Goal: Information Seeking & Learning: Find specific fact

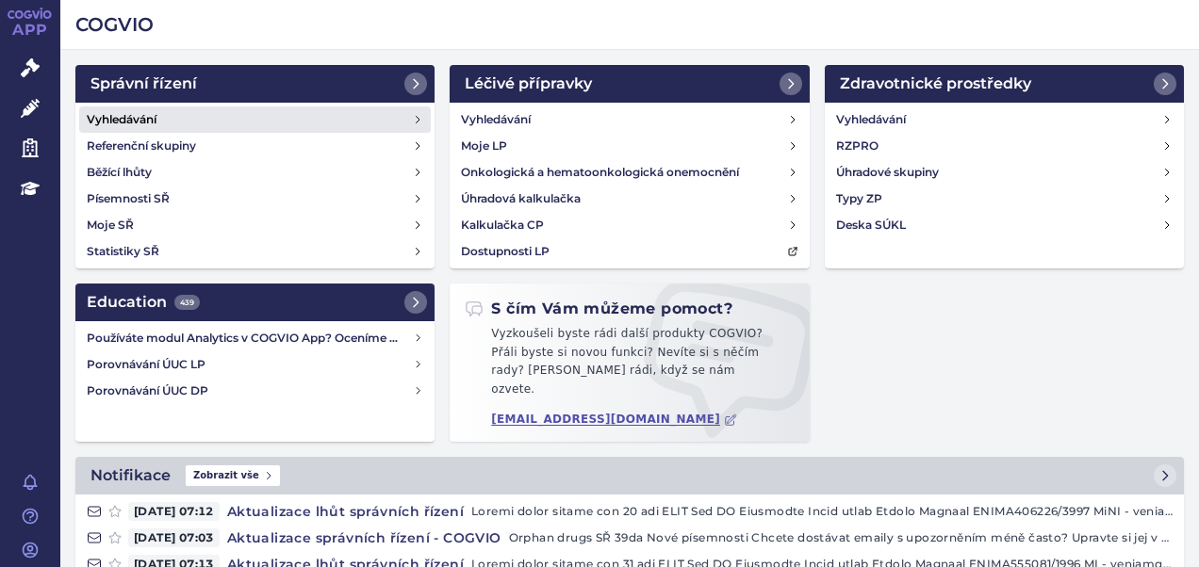
click at [121, 123] on h4 "Vyhledávání" at bounding box center [122, 119] width 70 height 19
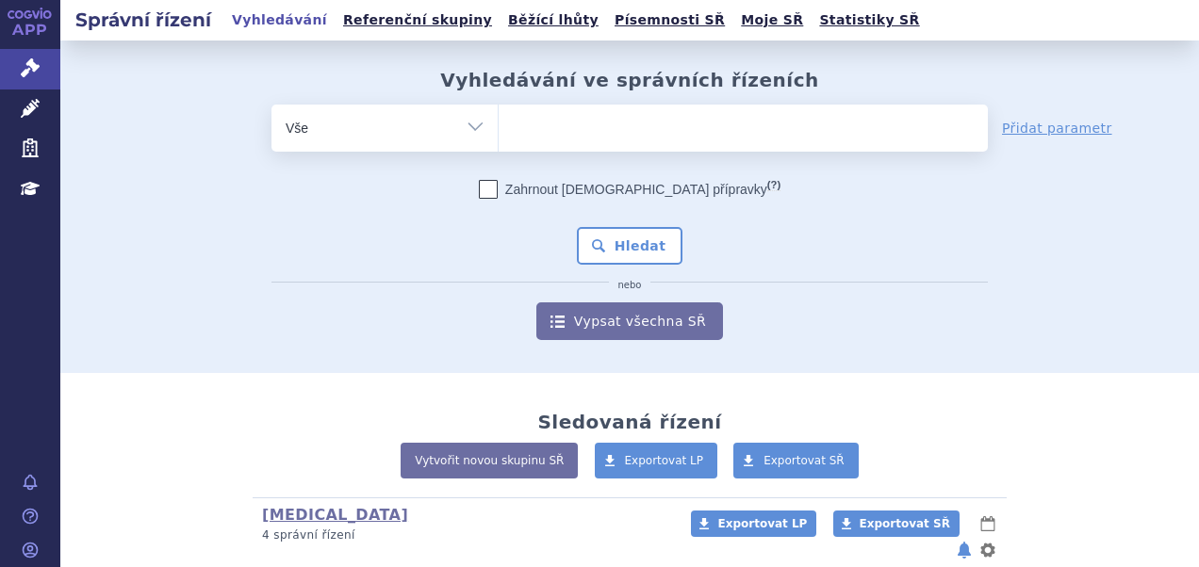
click at [527, 135] on ul at bounding box center [743, 125] width 489 height 40
click at [499, 135] on select at bounding box center [498, 127] width 1 height 47
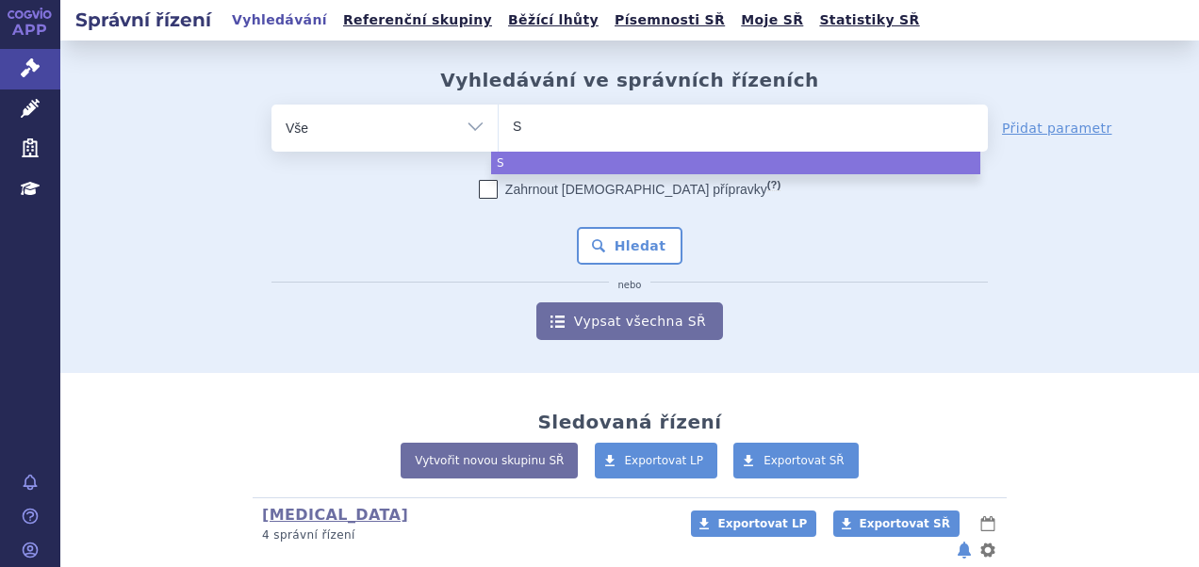
type input "SU"
type input "SUKLS"
type input "SUKLS3"
type input "SUKLS30"
type input "SUKLS305"
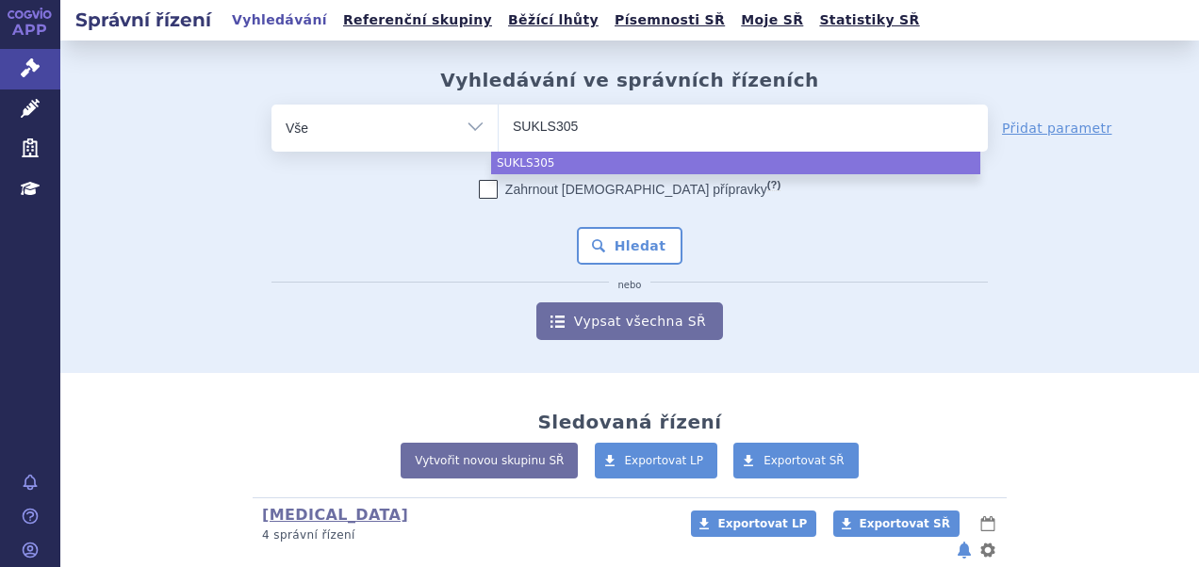
type input "SUKLS3059"
type input "SUKLS305923"
type input "SUKLS305923/"
type input "SUKLS305923/2"
type input "SUKLS305923/20"
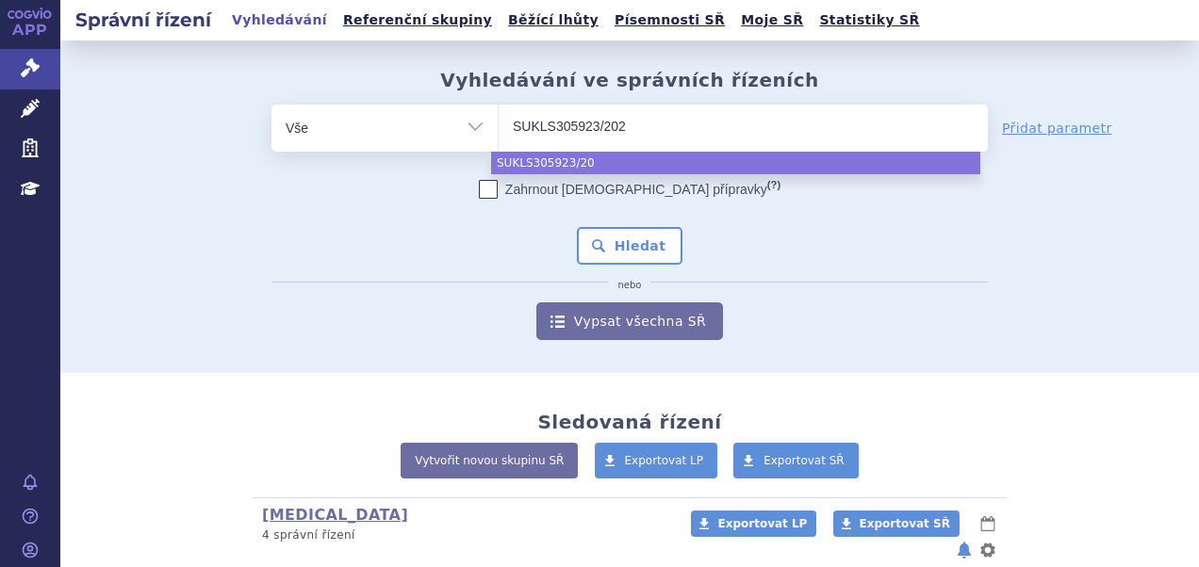
type input "SUKLS305923/2023"
select select "SUKLS305923/2023"
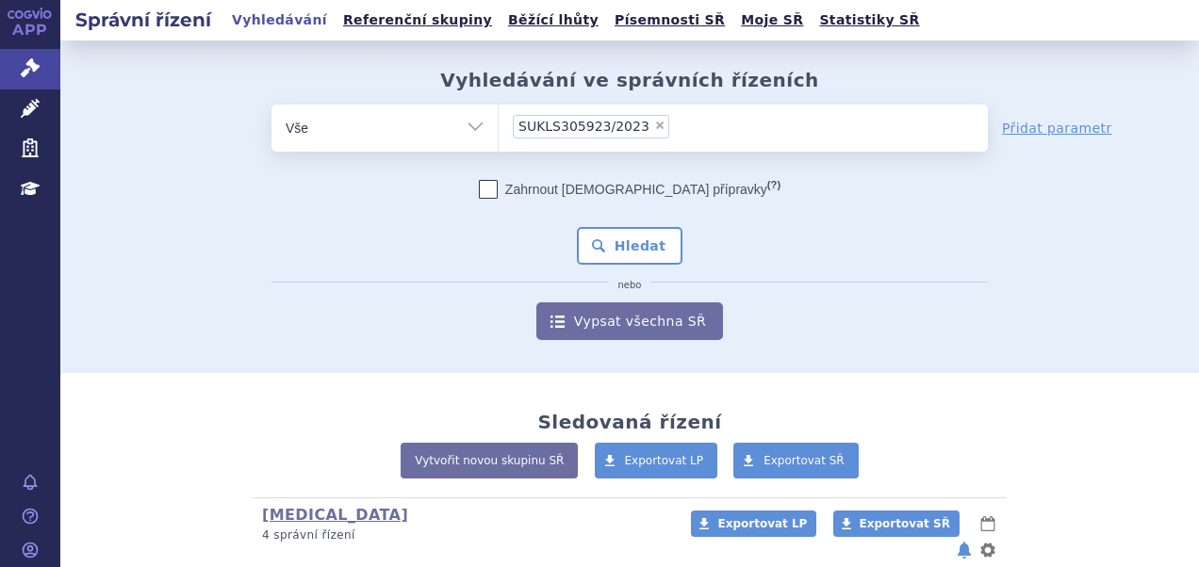
click at [616, 209] on div "Zahrnout bratrské přípravky (?) * Pozor, hledání dle vyhledávacího parametru In…" at bounding box center [629, 260] width 716 height 160
click at [615, 237] on button "Hledat" at bounding box center [630, 246] width 106 height 38
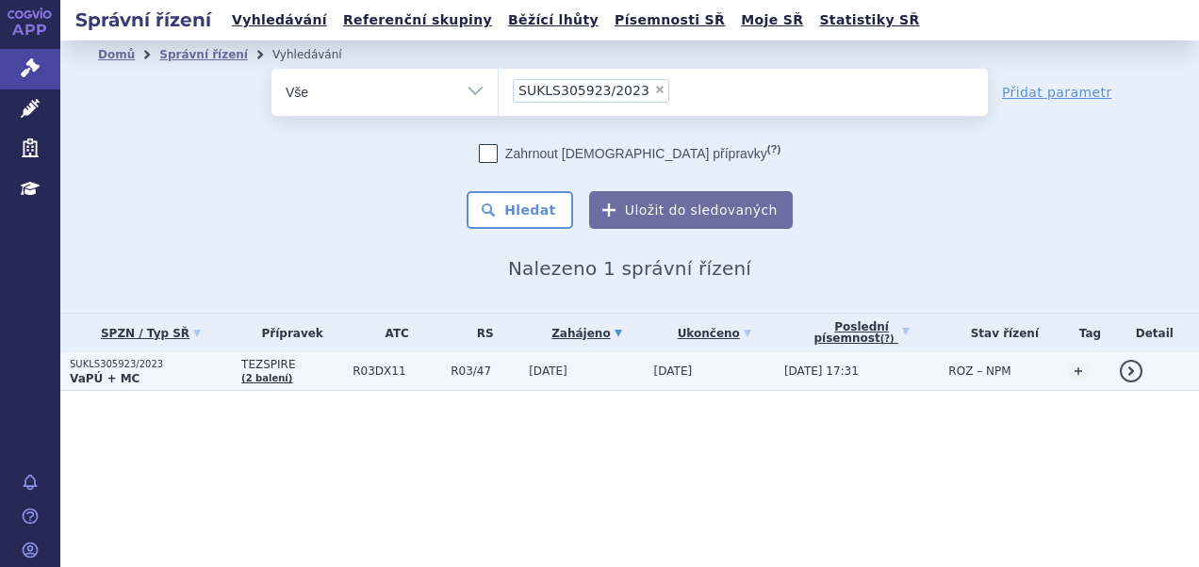
click at [179, 380] on p "VaPÚ + MC" at bounding box center [151, 378] width 162 height 15
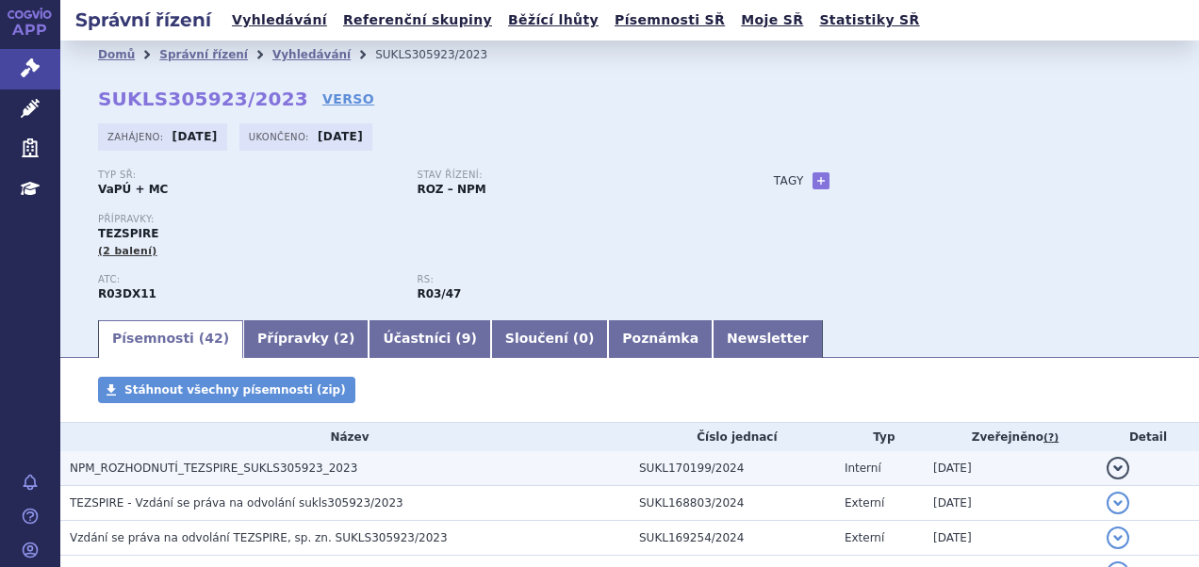
click at [323, 467] on h3 "NPM_ROZHODNUTÍ_TEZSPIRE_SUKLS305923_2023" at bounding box center [350, 468] width 560 height 19
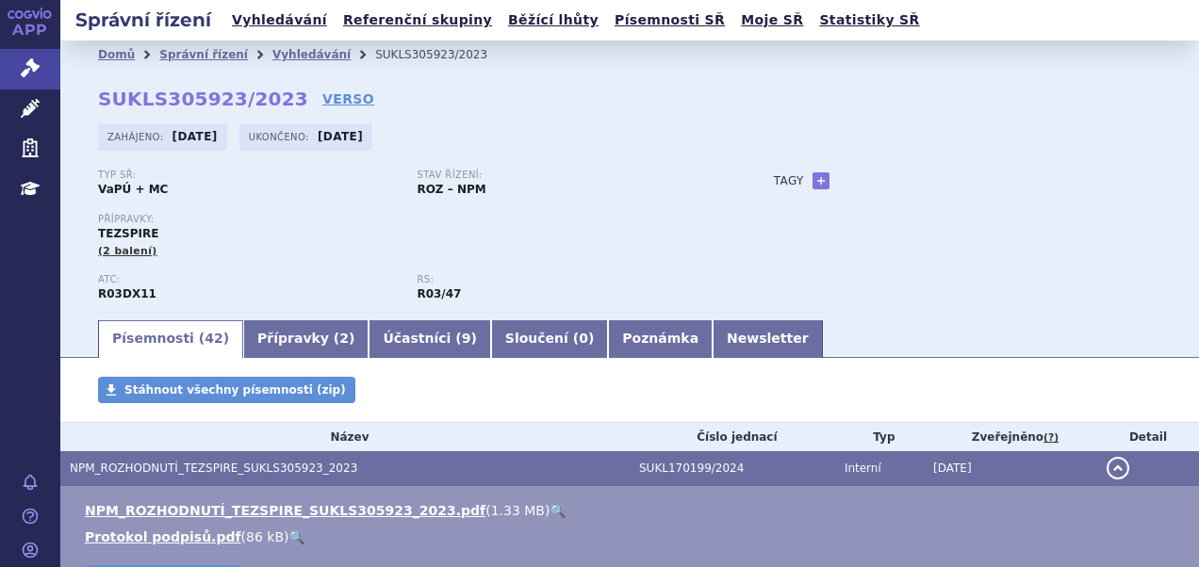
scroll to position [94, 0]
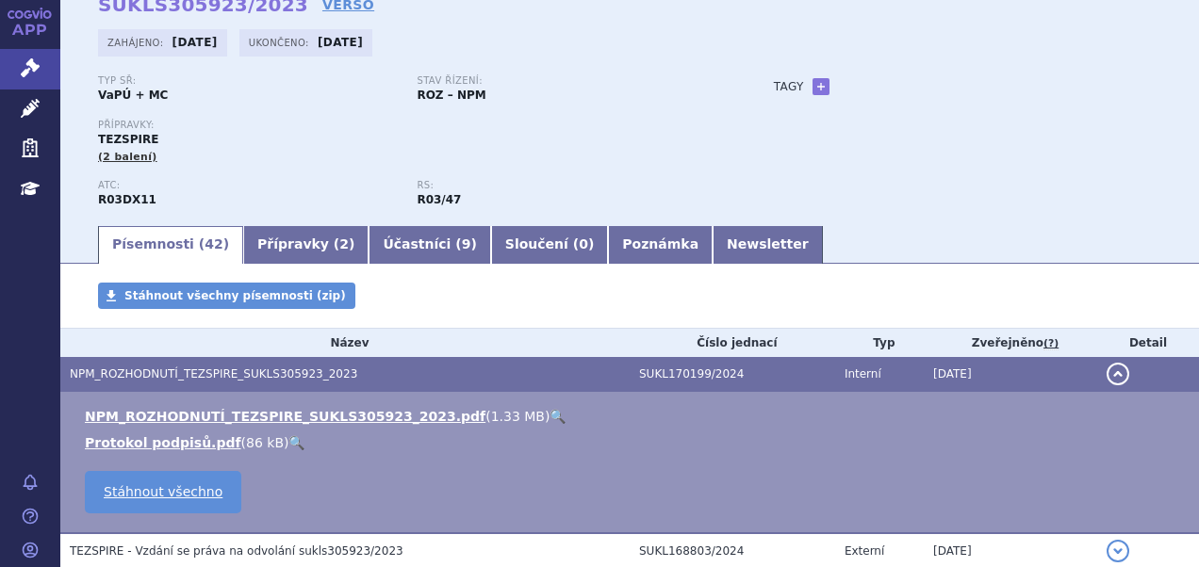
click at [549, 419] on link "🔍" at bounding box center [557, 416] width 16 height 15
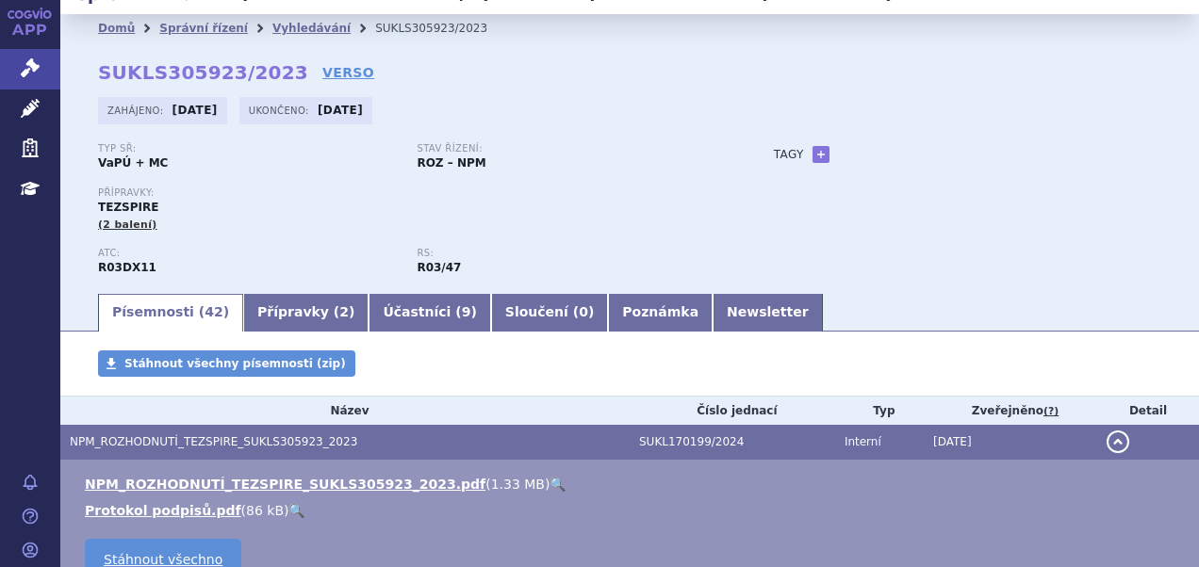
scroll to position [0, 0]
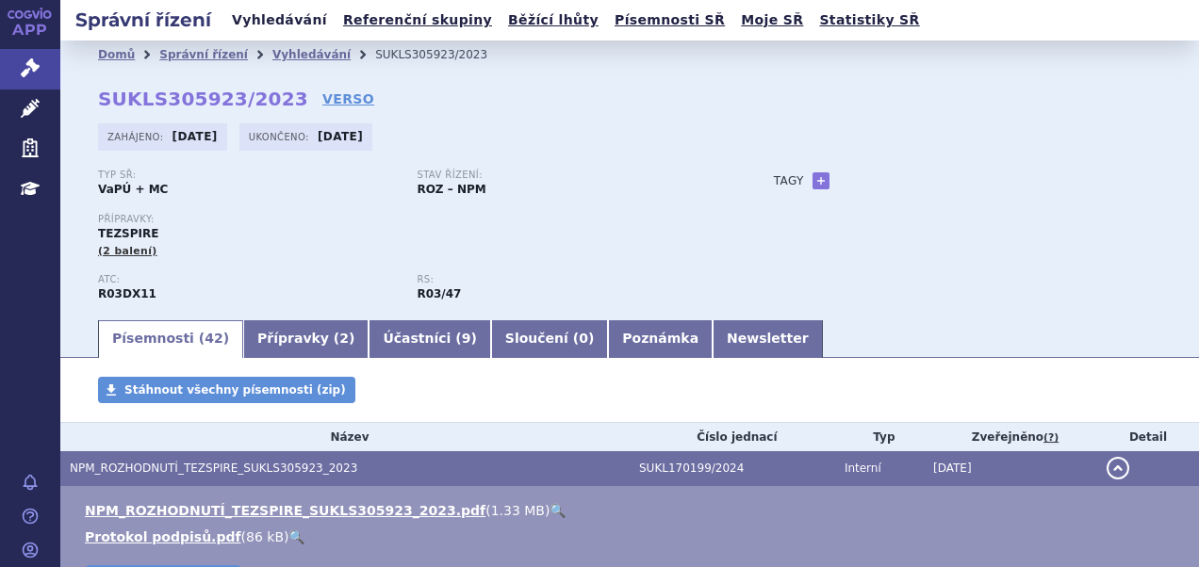
click at [256, 23] on link "Vyhledávání" at bounding box center [279, 20] width 106 height 25
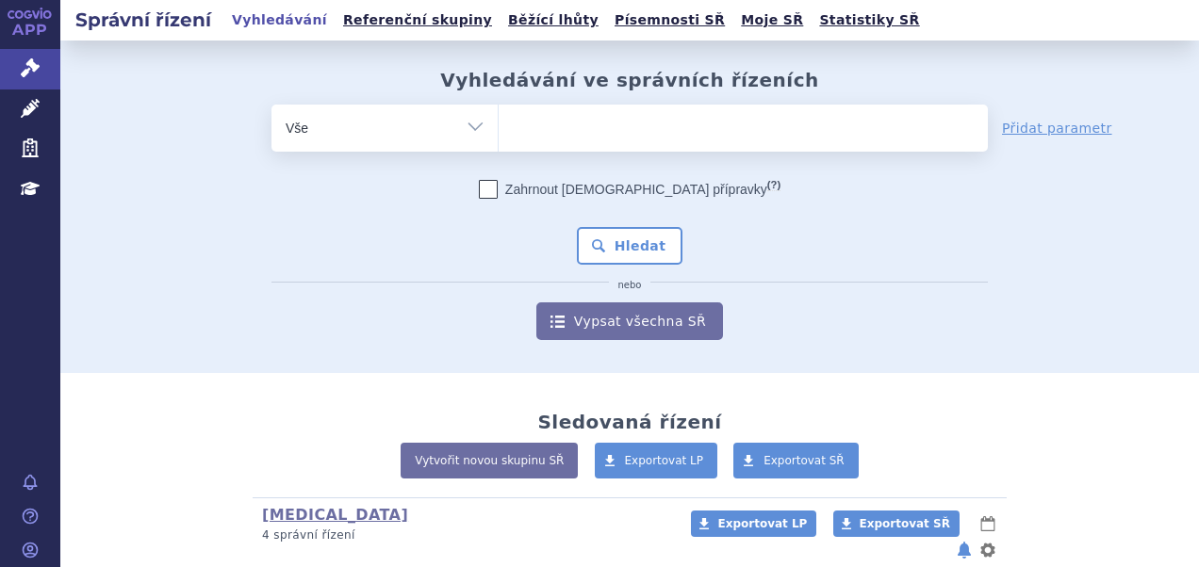
click at [609, 115] on ul at bounding box center [743, 125] width 489 height 40
click at [499, 115] on select at bounding box center [498, 127] width 1 height 47
type input "da"
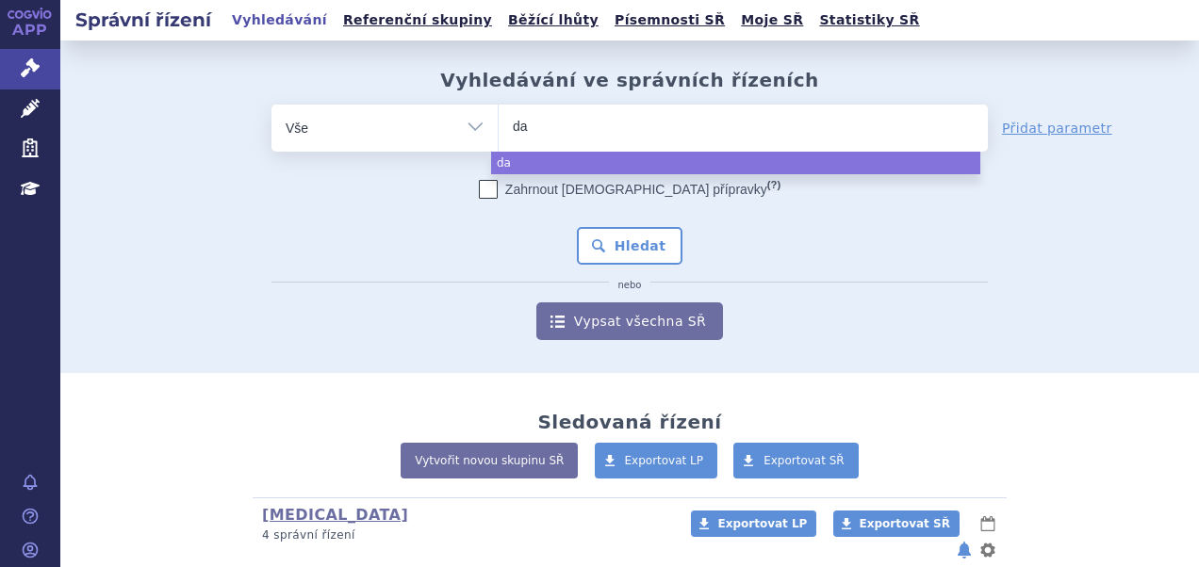
type input "dar"
type input "darz"
type input "darza"
type input "darzale"
type input "[MEDICAL_DATA]"
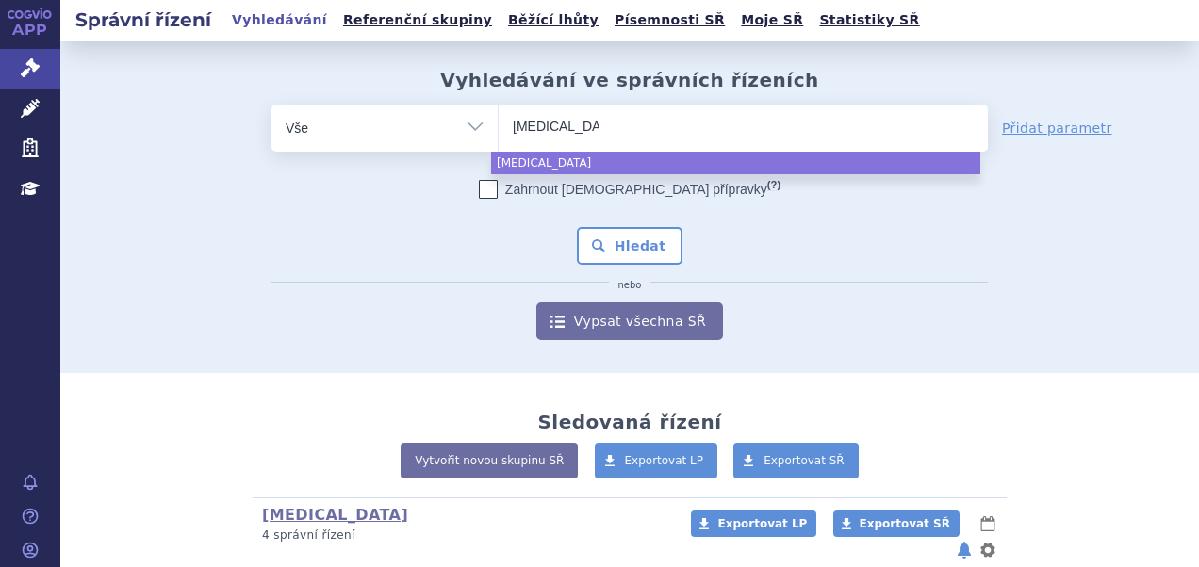
select select "darzalex"
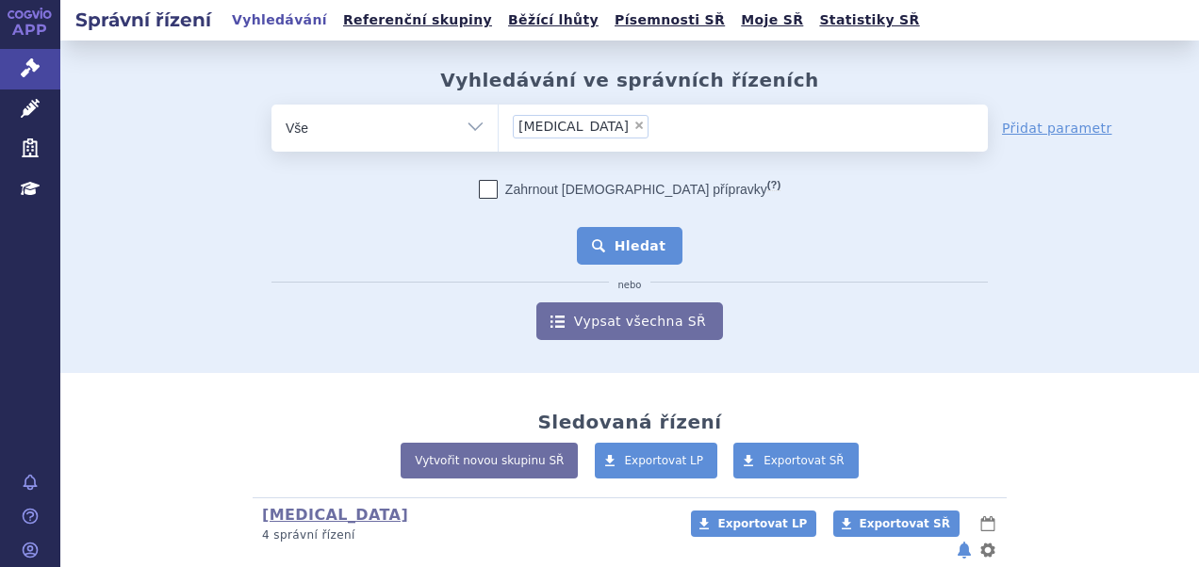
click at [602, 237] on button "Hledat" at bounding box center [630, 246] width 106 height 38
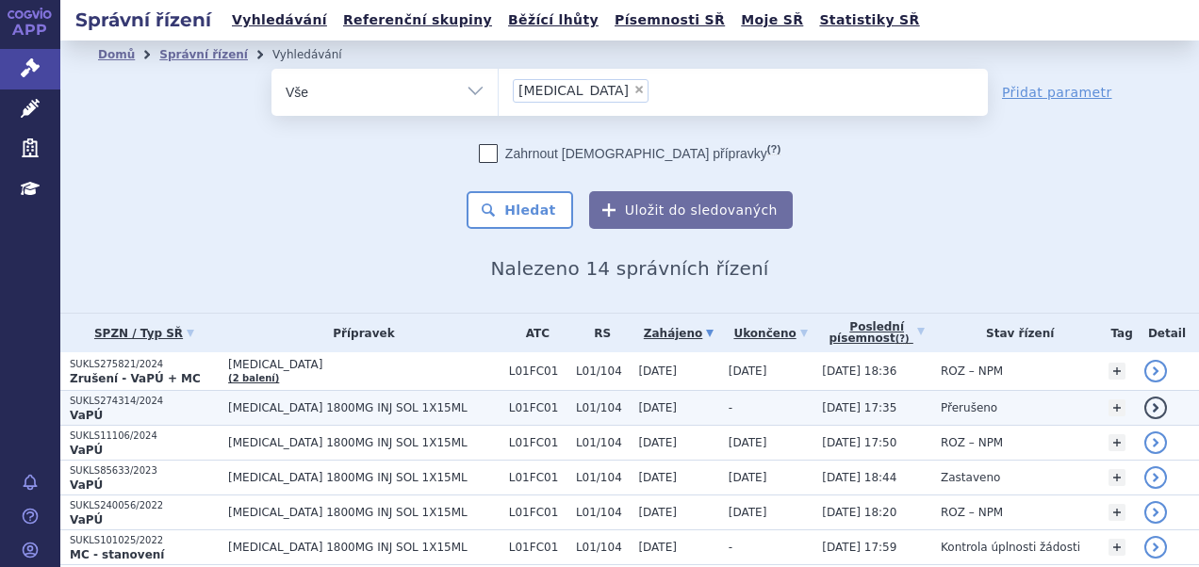
click at [429, 407] on span "[MEDICAL_DATA] 1800MG INJ SOL 1X15ML" at bounding box center [363, 407] width 271 height 13
